Goal: Information Seeking & Learning: Compare options

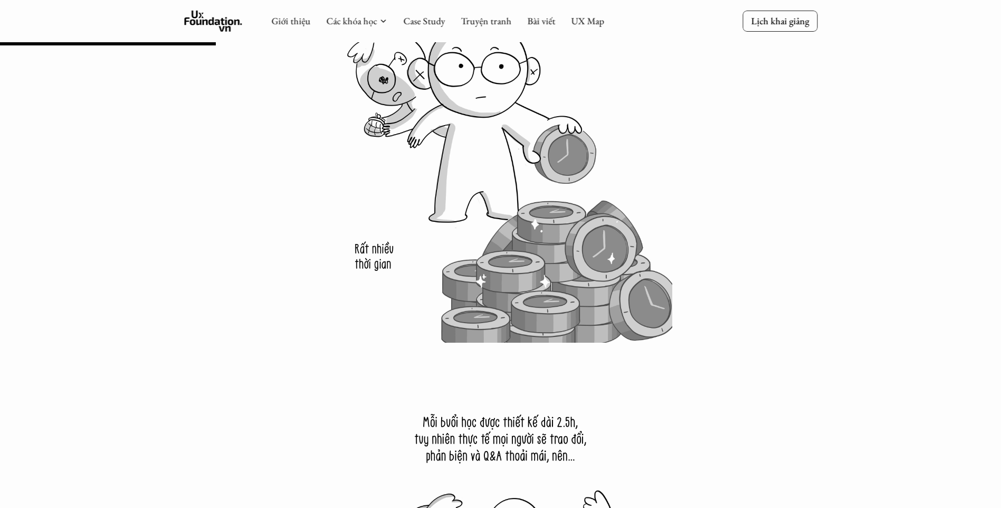
scroll to position [2374, 0]
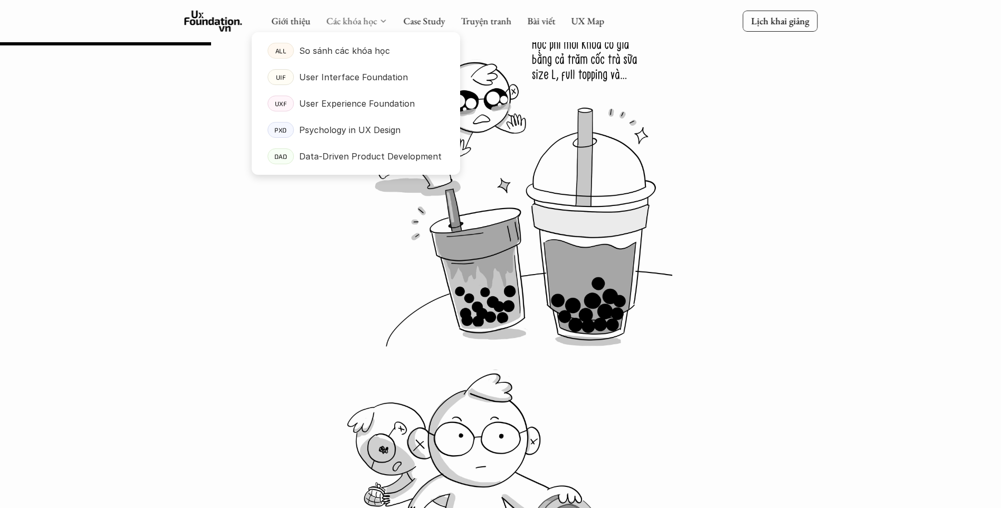
click at [369, 23] on link "Các khóa học" at bounding box center [351, 21] width 51 height 12
click at [351, 23] on link "Các khóa học" at bounding box center [351, 21] width 51 height 12
click at [346, 60] on link "ALL So sánh các khóa học" at bounding box center [356, 50] width 208 height 26
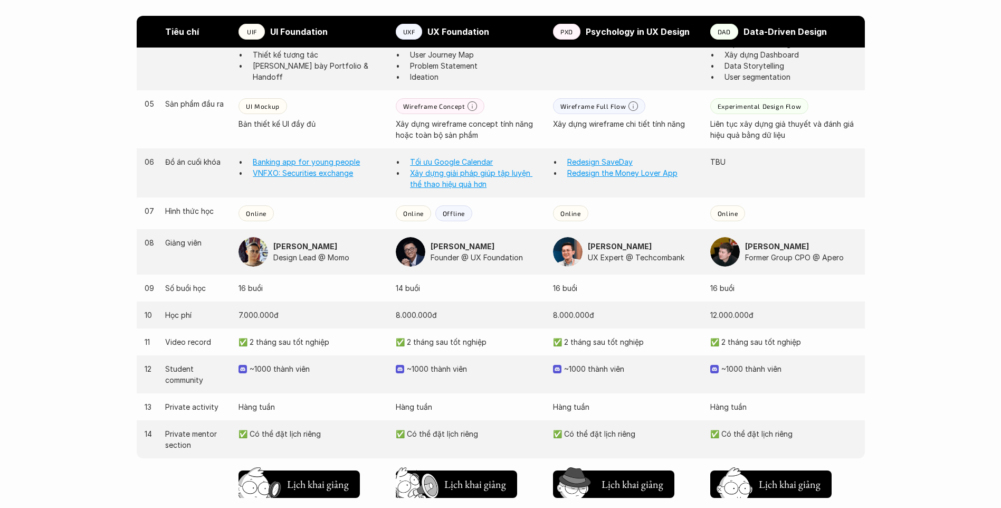
scroll to position [950, 0]
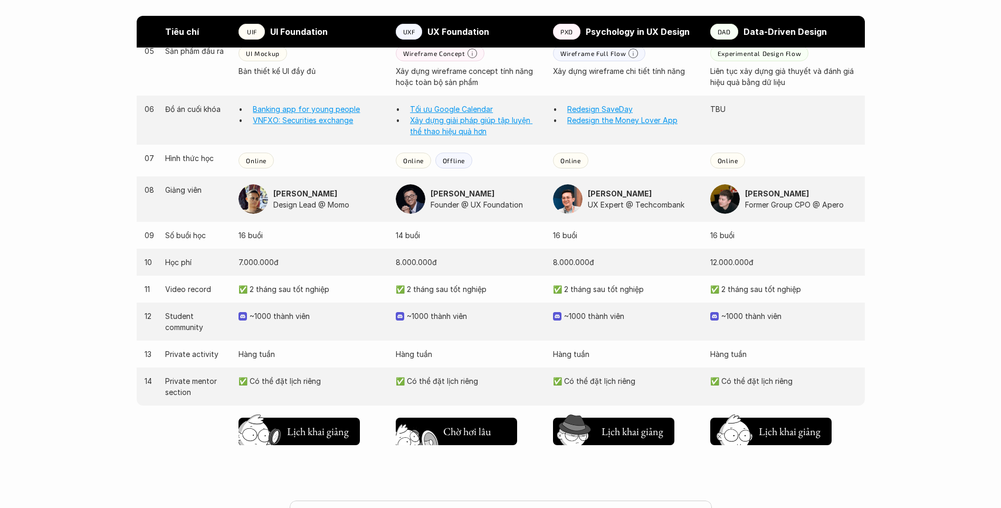
click at [456, 424] on h5 "Chờ hơi lâu" at bounding box center [467, 431] width 48 height 15
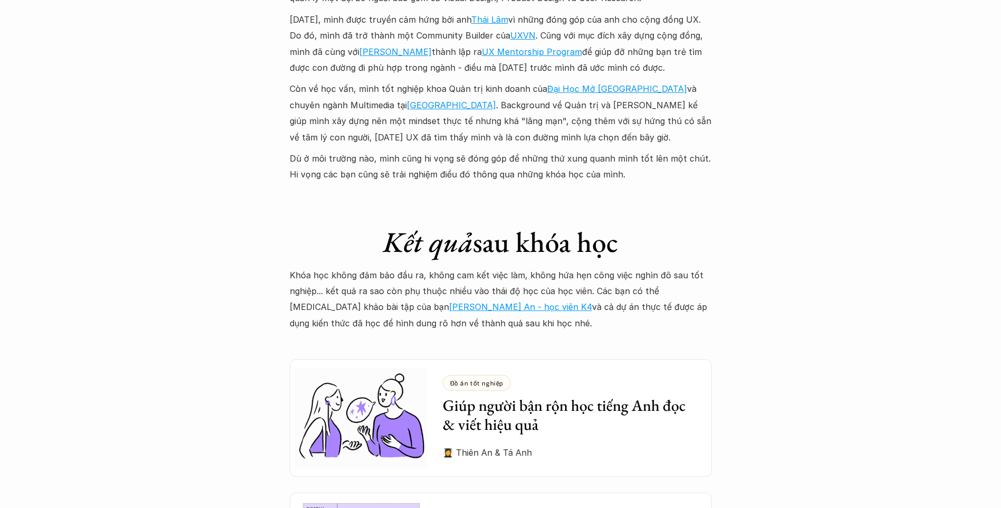
scroll to position [2780, 0]
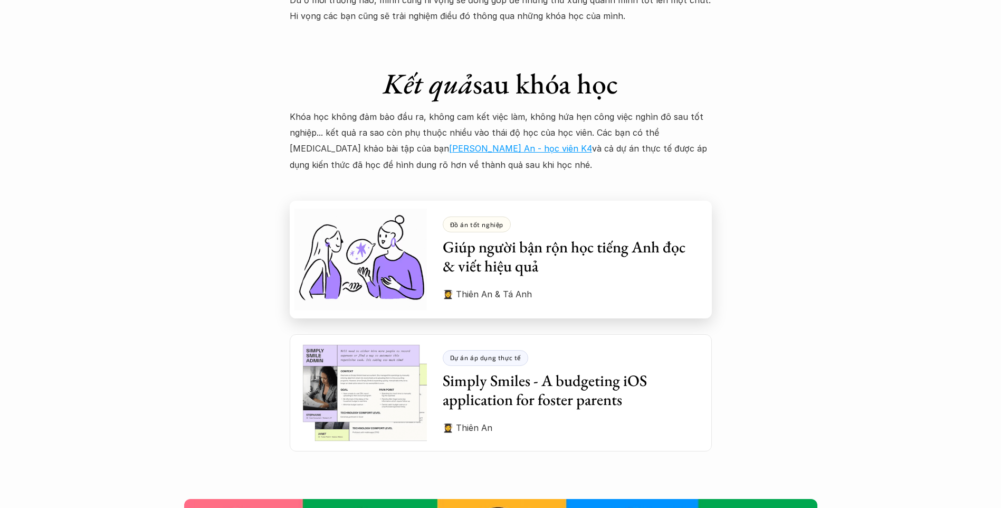
click at [481, 237] on h3 "Giúp người bận rộn học tiếng Anh đọc & viết hiệu quả" at bounding box center [569, 256] width 253 height 38
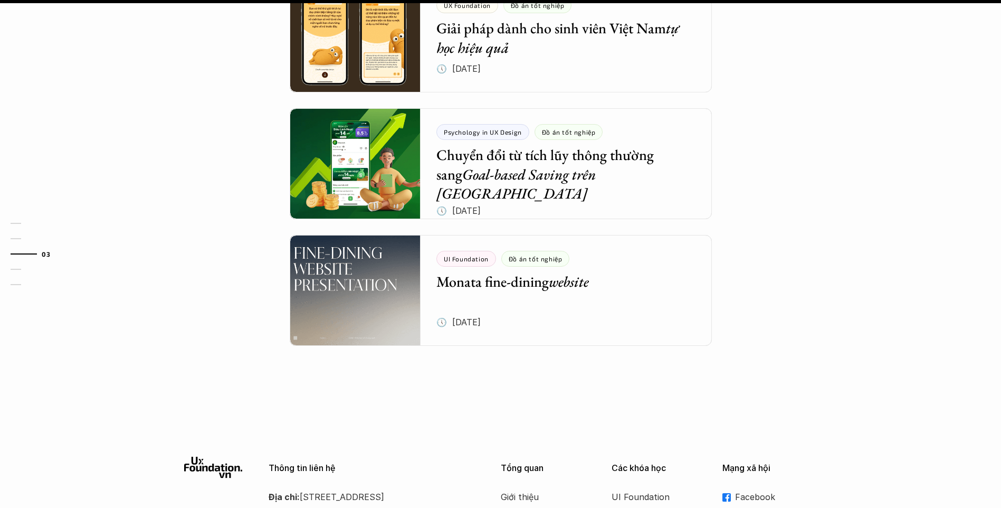
scroll to position [791, 0]
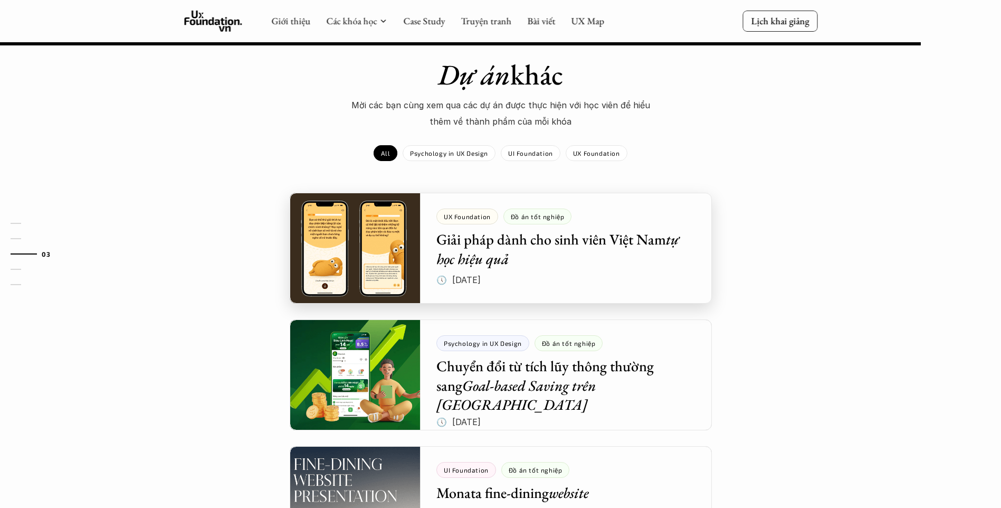
click at [417, 228] on div at bounding box center [501, 248] width 422 height 111
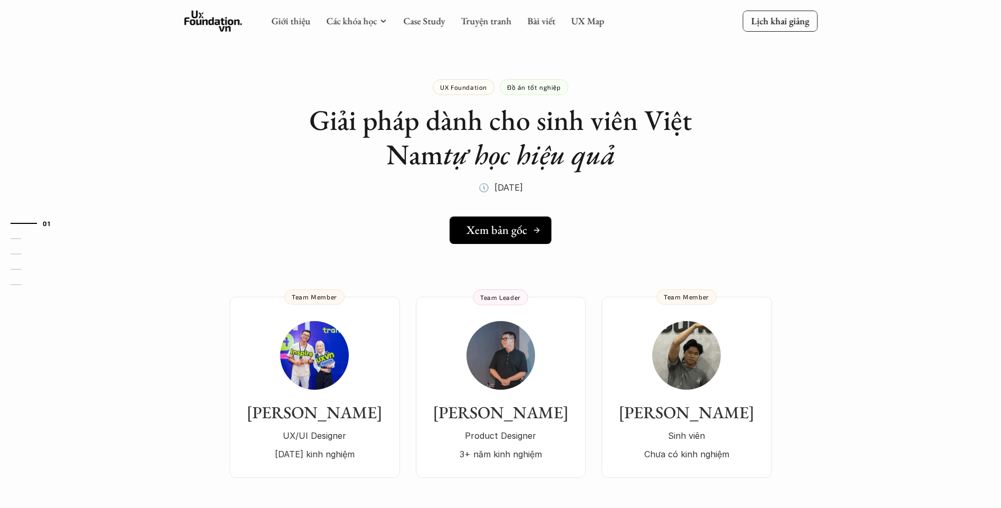
click at [492, 228] on h5 "Xem bản gốc" at bounding box center [496, 230] width 61 height 14
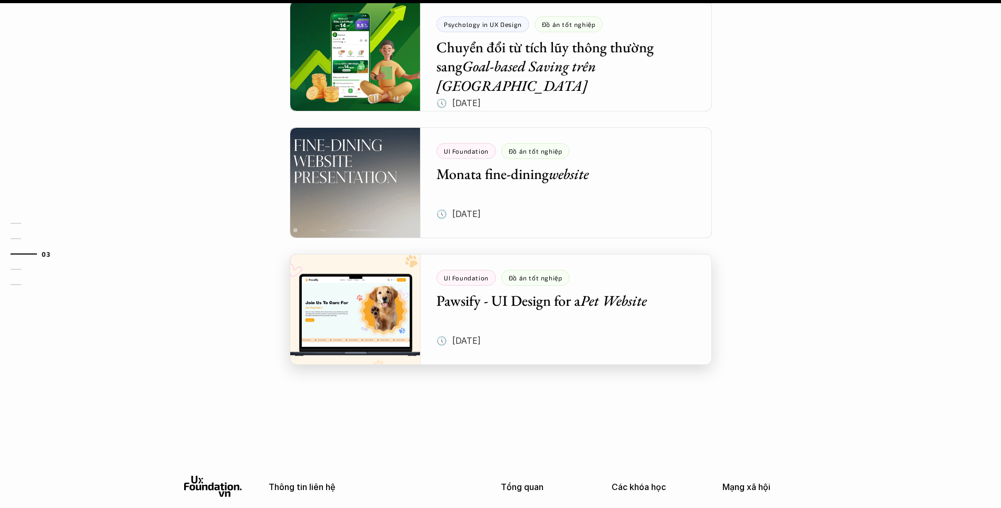
scroll to position [1266, 0]
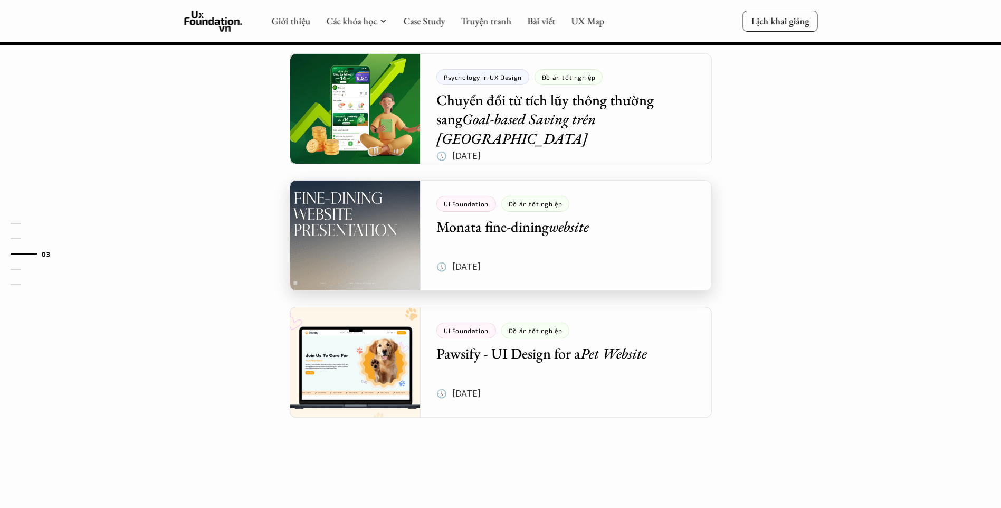
click at [593, 223] on div at bounding box center [501, 235] width 422 height 111
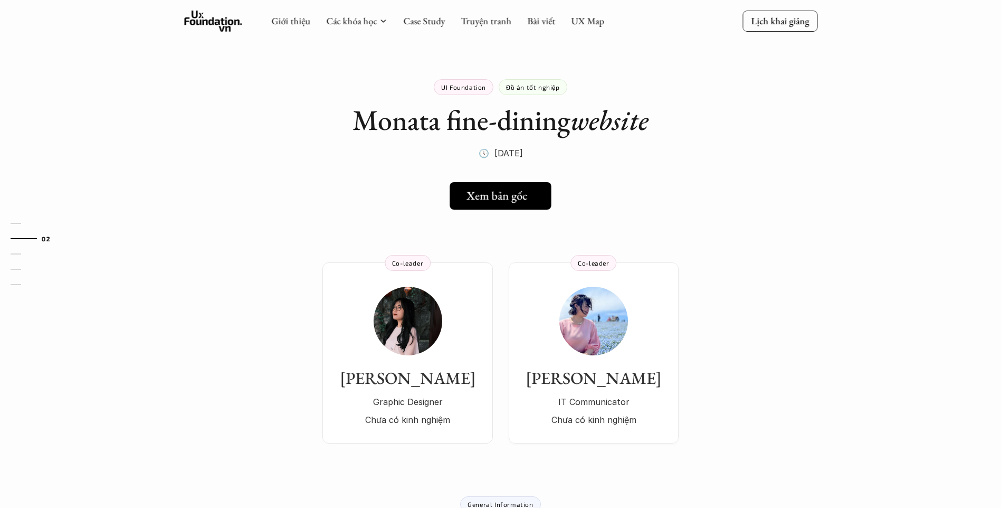
click at [484, 186] on link "Xem bản gốc" at bounding box center [500, 195] width 101 height 27
